Goal: Information Seeking & Learning: Learn about a topic

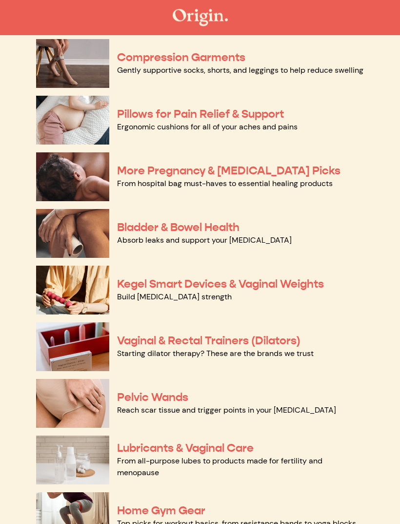
scroll to position [165, 0]
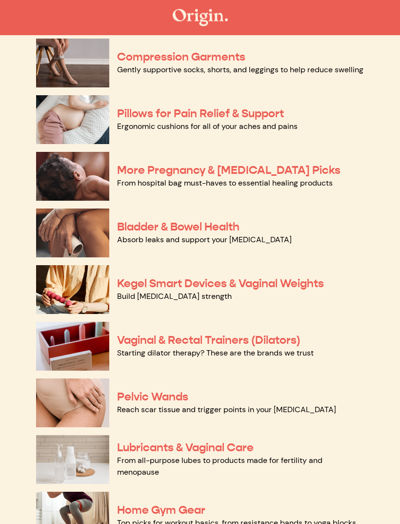
click at [225, 229] on link "Bladder & Bowel Health" at bounding box center [178, 227] width 122 height 14
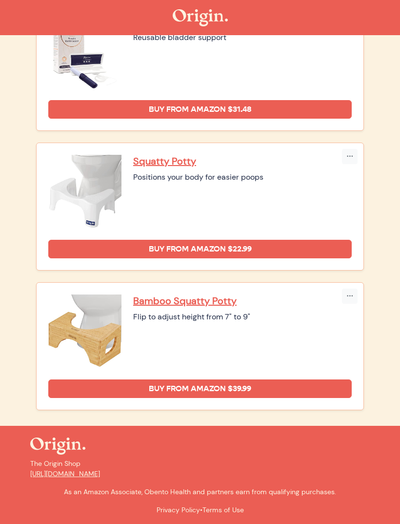
scroll to position [579, 0]
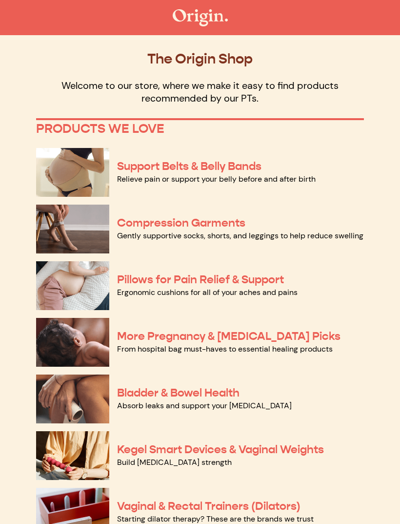
scroll to position [197, 0]
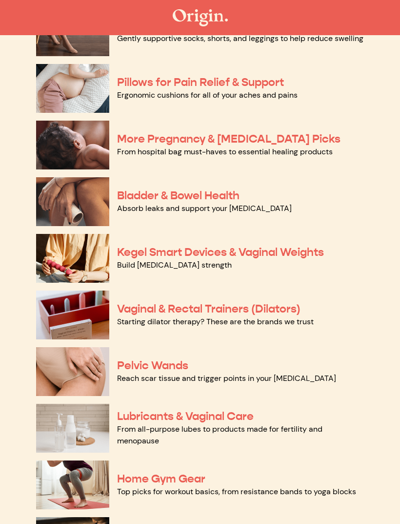
click at [289, 253] on link "Kegel Smart Devices & Vaginal Weights" at bounding box center [220, 252] width 207 height 14
click at [236, 308] on link "Vaginal & Rectal Trainers (Dilators)" at bounding box center [208, 309] width 183 height 14
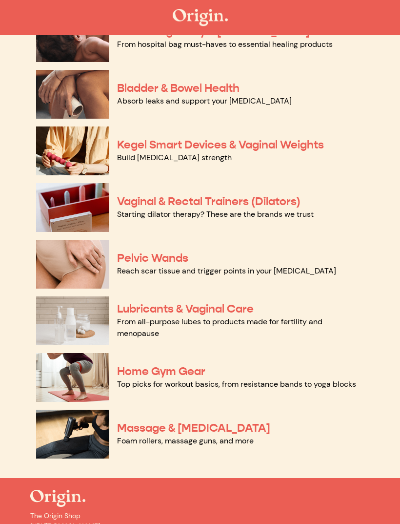
scroll to position [319, 0]
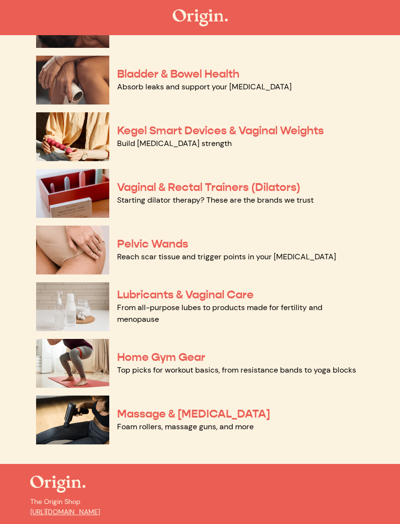
click at [177, 243] on link "Pelvic Wands" at bounding box center [152, 244] width 71 height 14
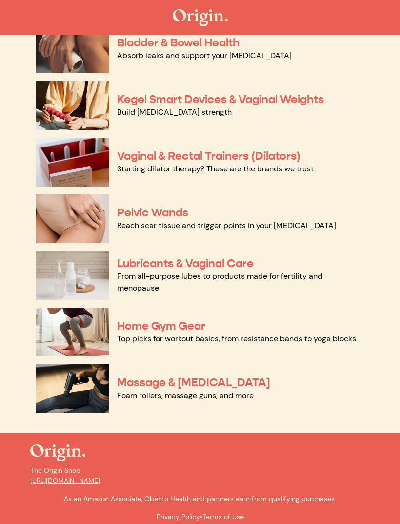
click at [234, 265] on link "Lubricants & Vaginal Care" at bounding box center [185, 263] width 137 height 14
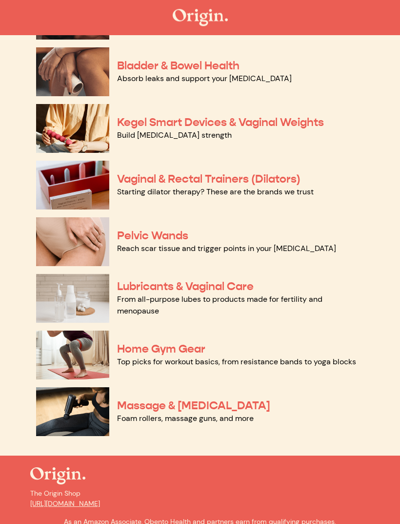
scroll to position [213, 0]
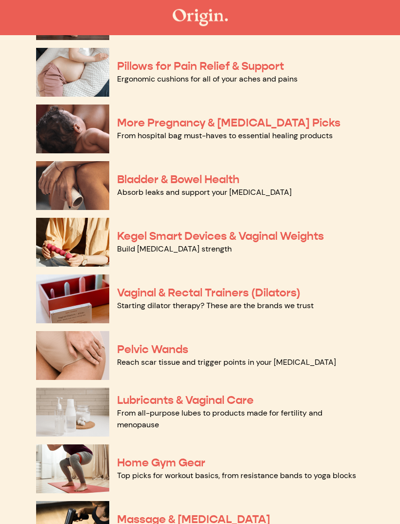
click at [295, 128] on link "More Pregnancy & Postpartum Picks" at bounding box center [228, 123] width 223 height 14
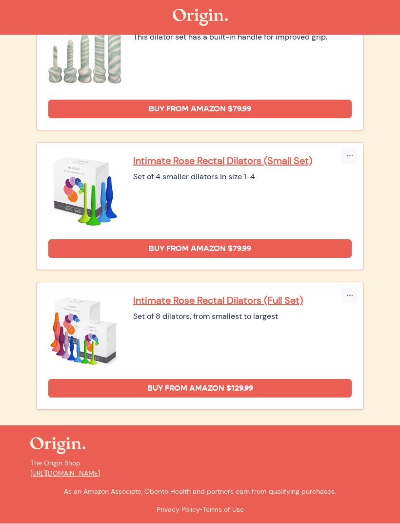
scroll to position [1162, 0]
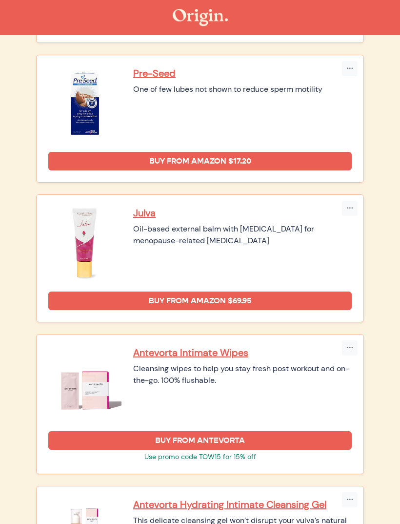
scroll to position [529, 0]
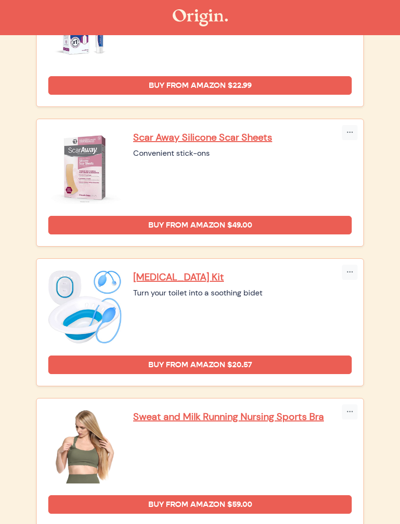
scroll to position [1731, 0]
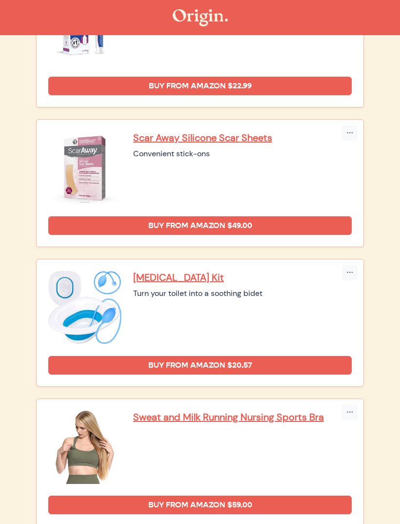
click at [168, 282] on p "Sitz Bath Kit" at bounding box center [242, 277] width 219 height 13
click at [215, 23] on img at bounding box center [200, 17] width 55 height 17
